Goal: Check status: Check status

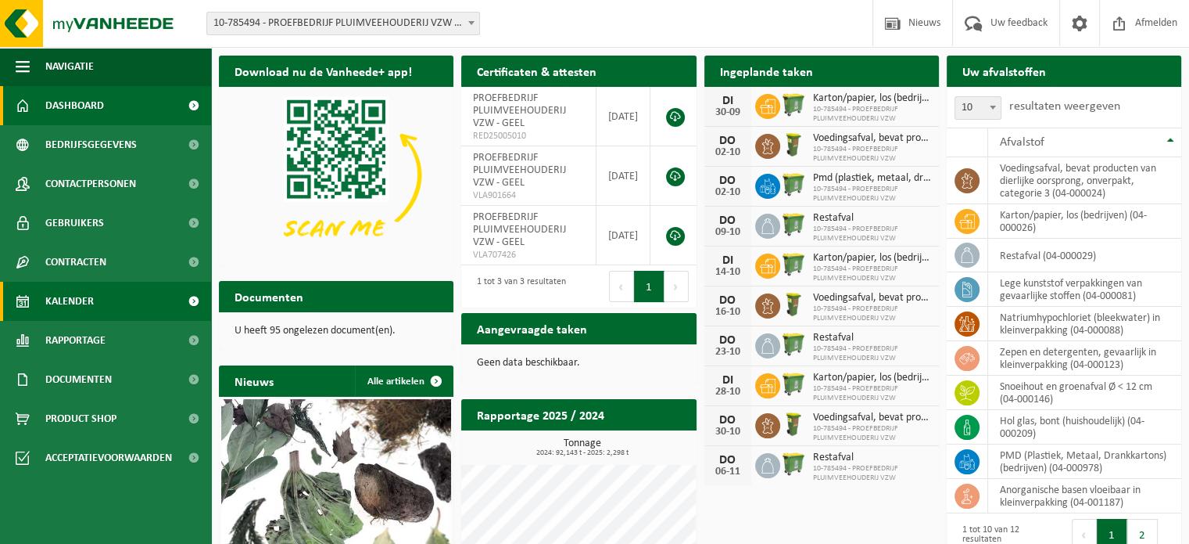
click at [79, 298] on span "Kalender" at bounding box center [69, 301] width 48 height 39
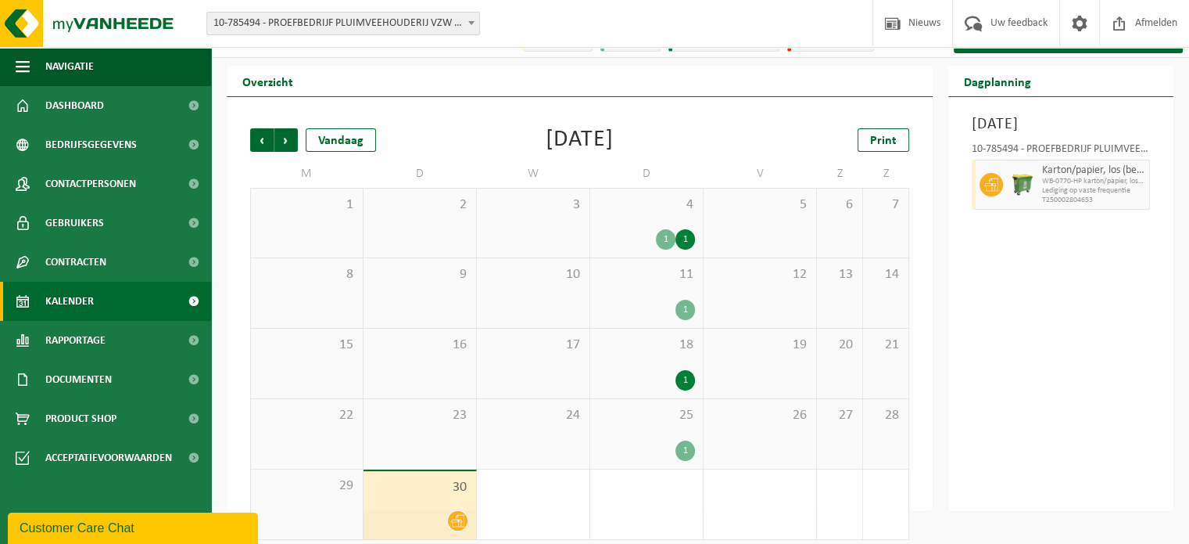
scroll to position [36, 0]
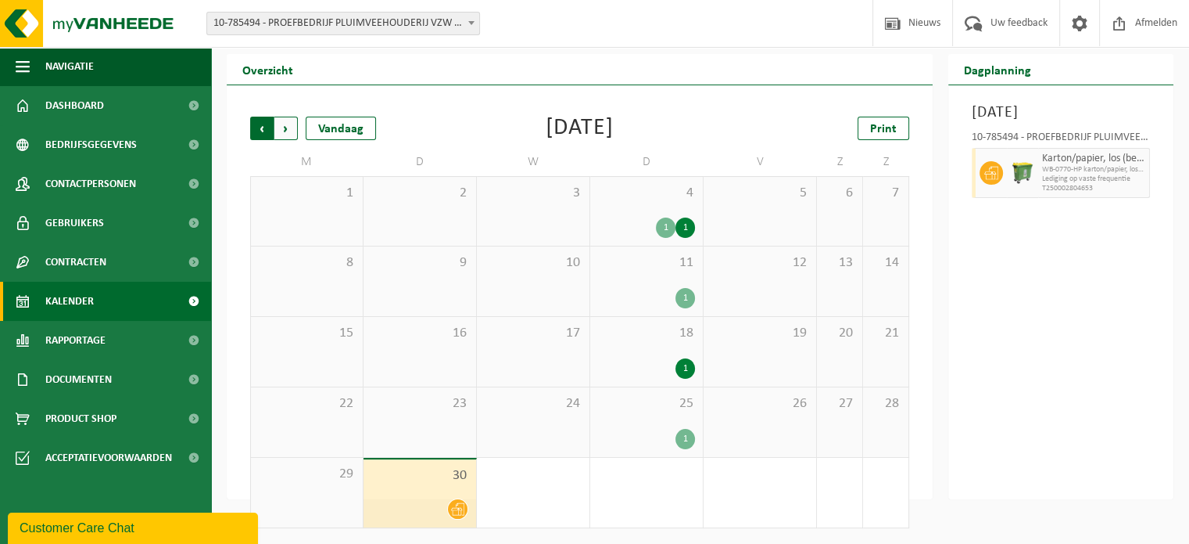
click at [293, 127] on span "Volgende" at bounding box center [285, 128] width 23 height 23
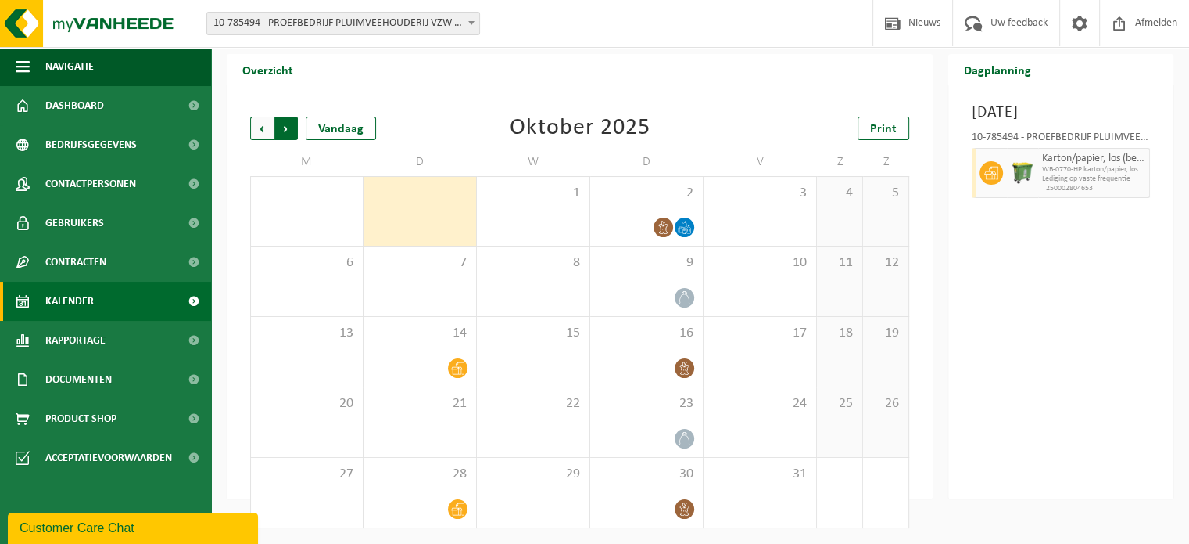
click at [260, 128] on span "Vorige" at bounding box center [261, 128] width 23 height 23
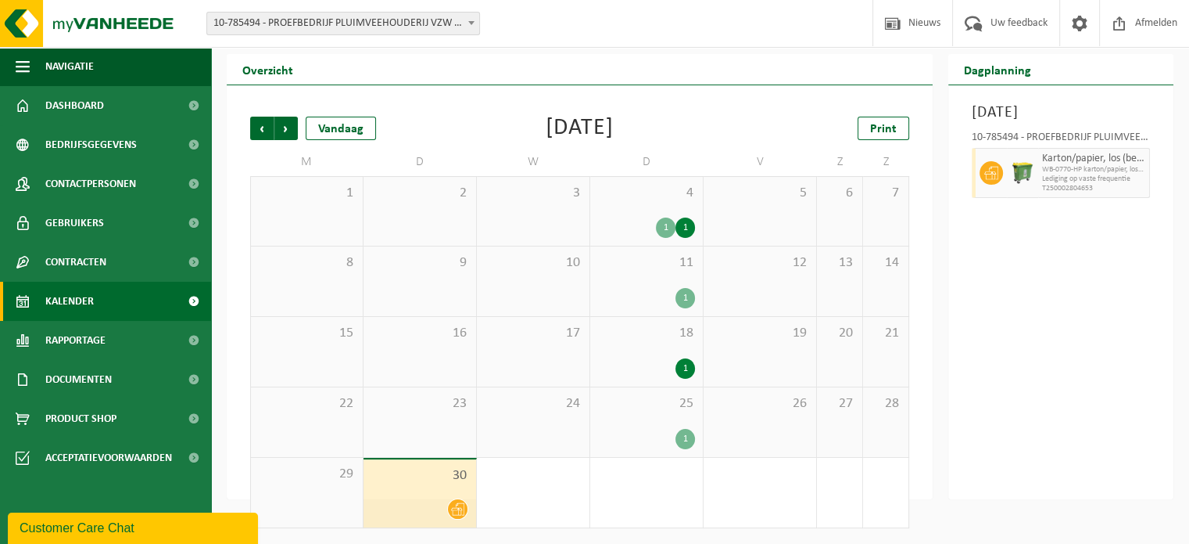
click at [675, 210] on div "4 1 1" at bounding box center [646, 211] width 113 height 69
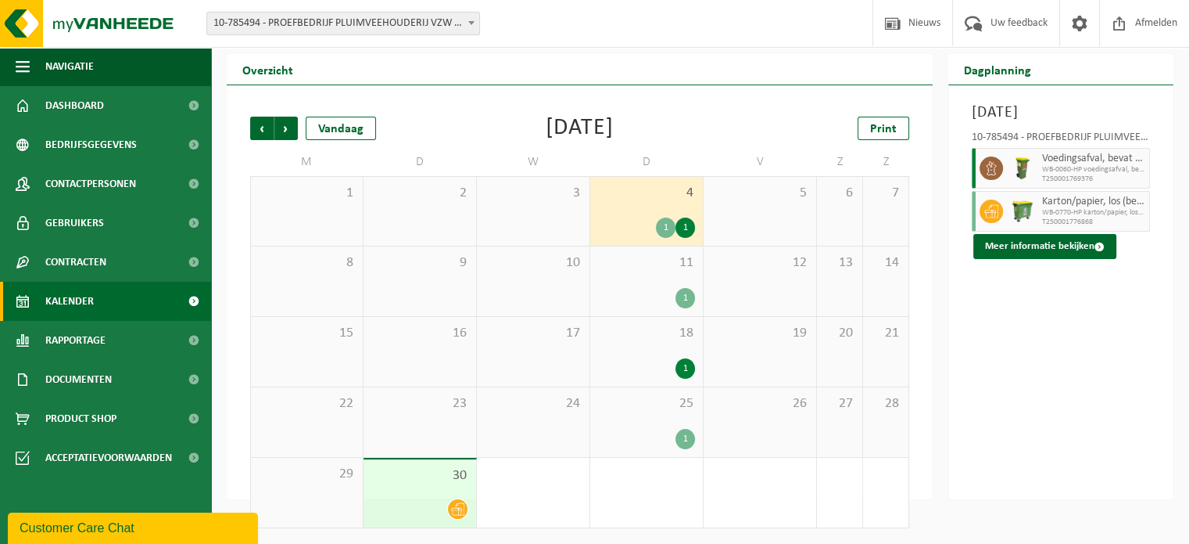
click at [691, 285] on div "11 1" at bounding box center [646, 281] width 113 height 70
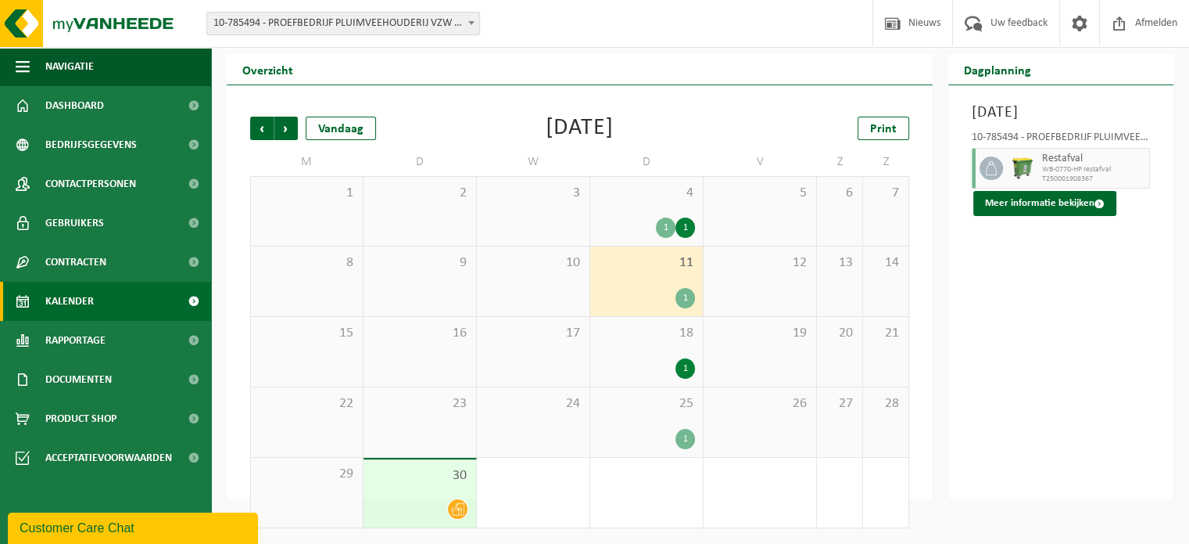
click at [644, 350] on div "18 1" at bounding box center [646, 352] width 113 height 70
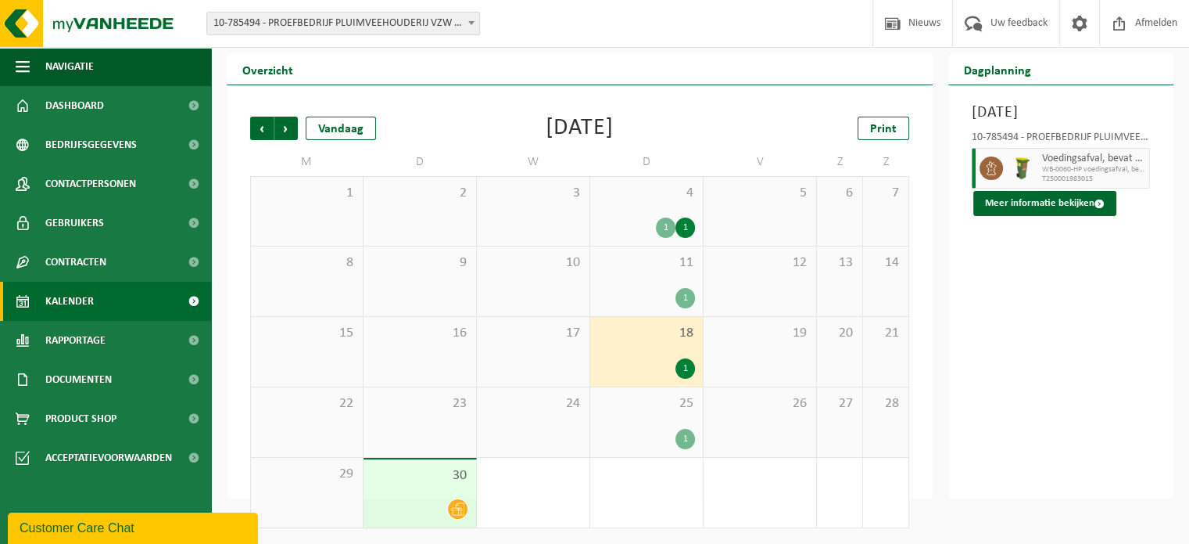
click at [630, 224] on div "1 1" at bounding box center [646, 227] width 97 height 20
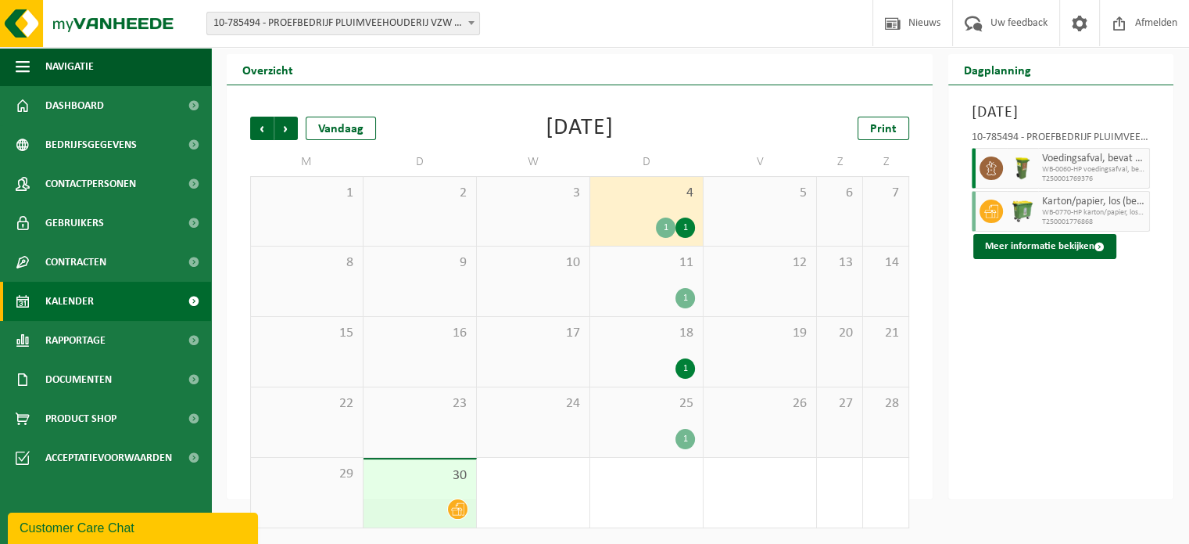
click at [431, 463] on div "30" at bounding box center [420, 493] width 113 height 68
